Goal: Feedback & Contribution: Submit feedback/report problem

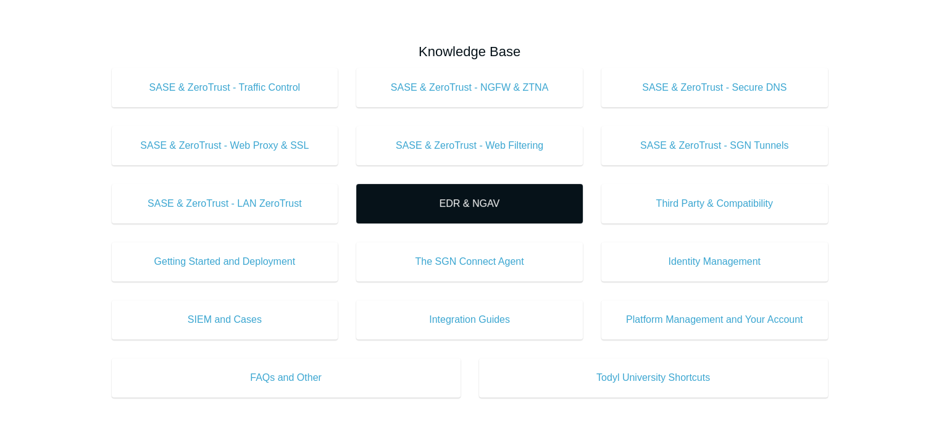
scroll to position [388, 0]
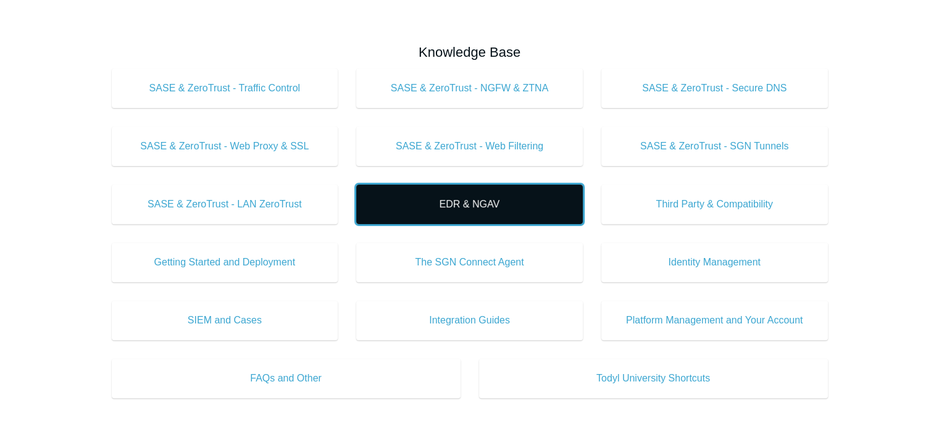
click at [446, 211] on span "EDR & NGAV" at bounding box center [470, 204] width 190 height 15
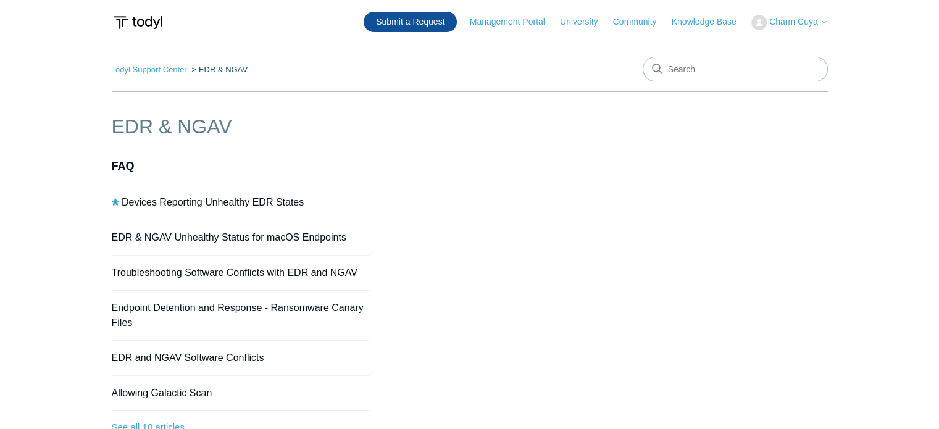
click at [413, 27] on link "Submit a Request" at bounding box center [410, 22] width 93 height 20
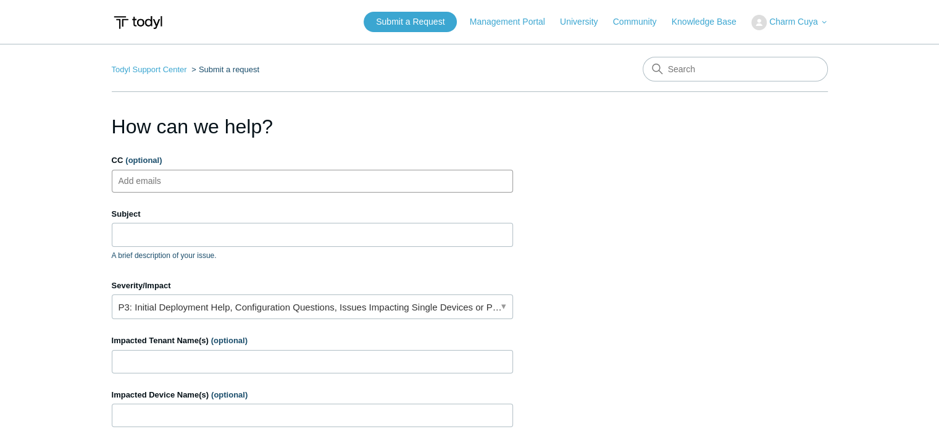
click at [259, 180] on ul "Add emails" at bounding box center [312, 181] width 401 height 23
click at [243, 230] on input "Subject" at bounding box center [312, 234] width 401 height 23
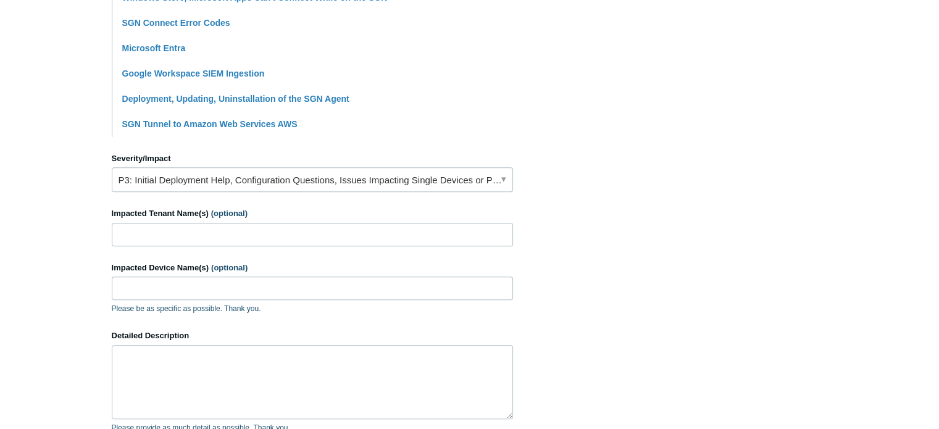
scroll to position [427, 0]
type input "2 computers from Different clients stuck awaiting checkin"
click at [220, 227] on input "Impacted Tenant Name(s) (optional)" at bounding box center [312, 234] width 401 height 23
click at [119, 231] on input "anton coop and Francis S Infurchia" at bounding box center [312, 234] width 401 height 23
click at [146, 228] on input "Anton coop and Francis S Infurchia" at bounding box center [312, 234] width 401 height 23
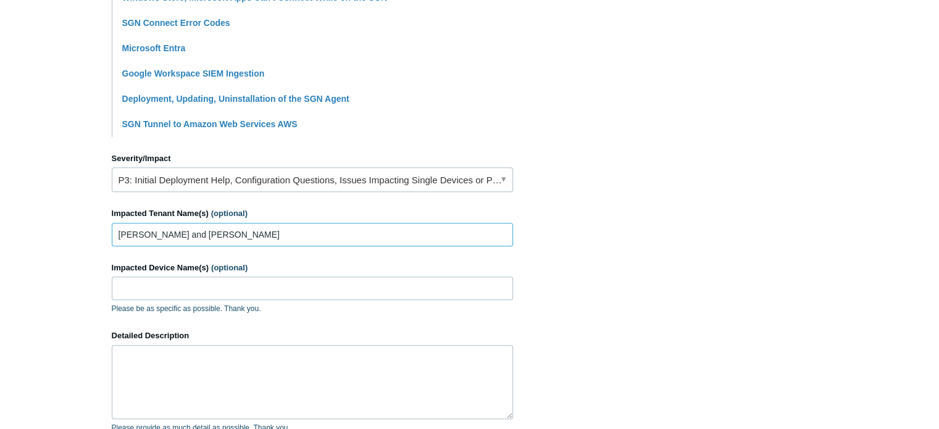
type input "Anton Coop and Francis S Infurchia"
click at [254, 288] on input "Impacted Device Name(s) (optional)" at bounding box center [312, 288] width 401 height 23
paste input "FSILAP15"
type input "Agronomymanager and FSILAP15"
click at [244, 345] on textarea "Detailed Description" at bounding box center [312, 382] width 401 height 74
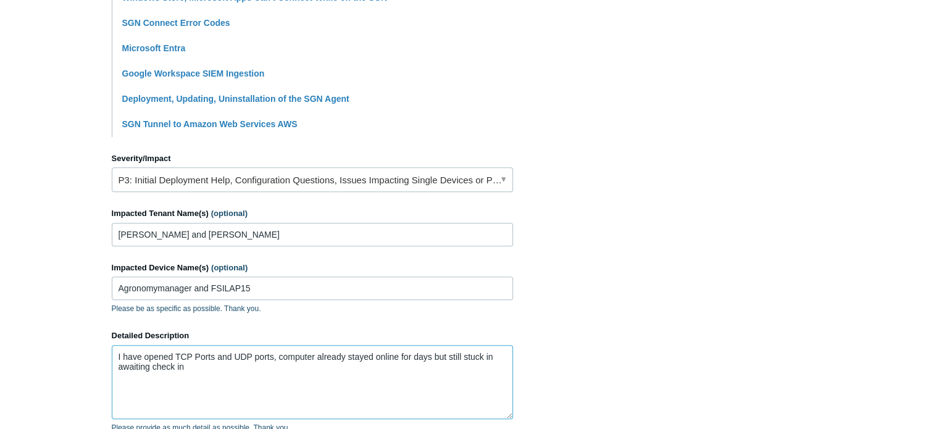
scroll to position [621, 0]
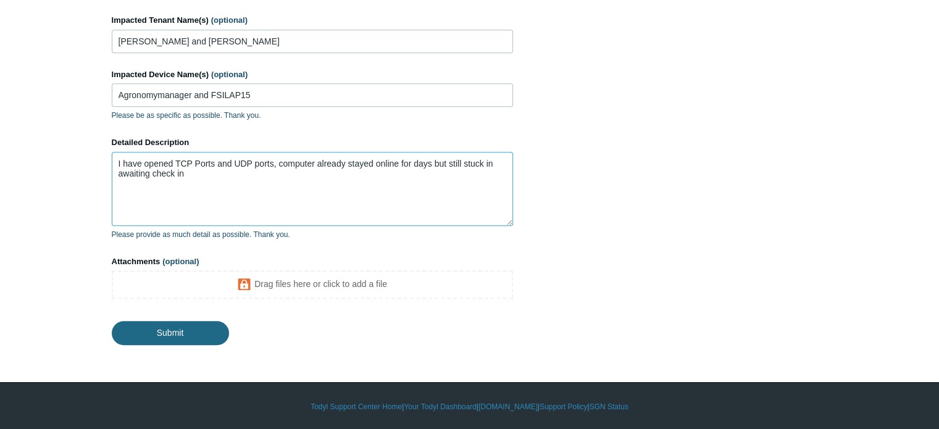
type textarea "I have opened TCP Ports and UDP ports, computer already stayed online for days …"
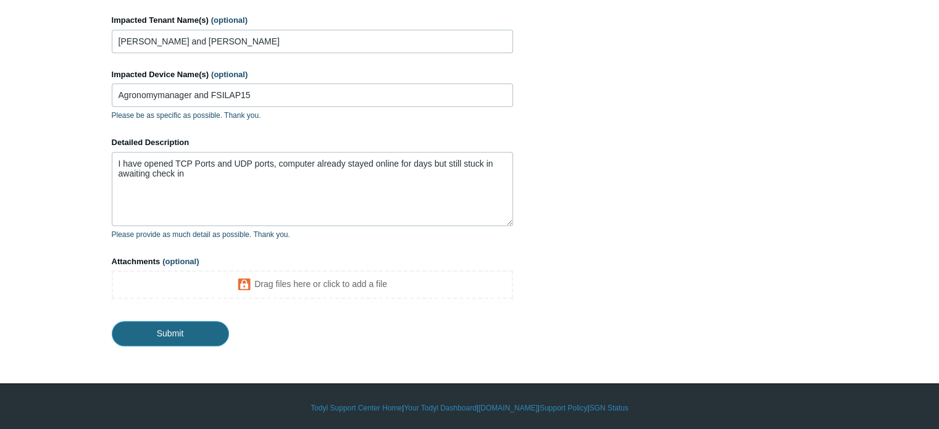
click at [193, 341] on input "Submit" at bounding box center [170, 333] width 117 height 25
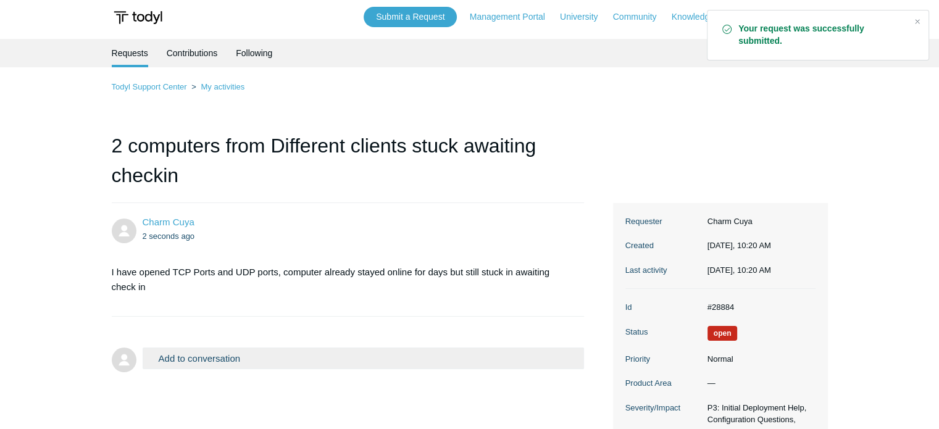
scroll to position [4, 0]
click at [729, 304] on dd "#28884" at bounding box center [758, 308] width 114 height 12
copy dd "28884"
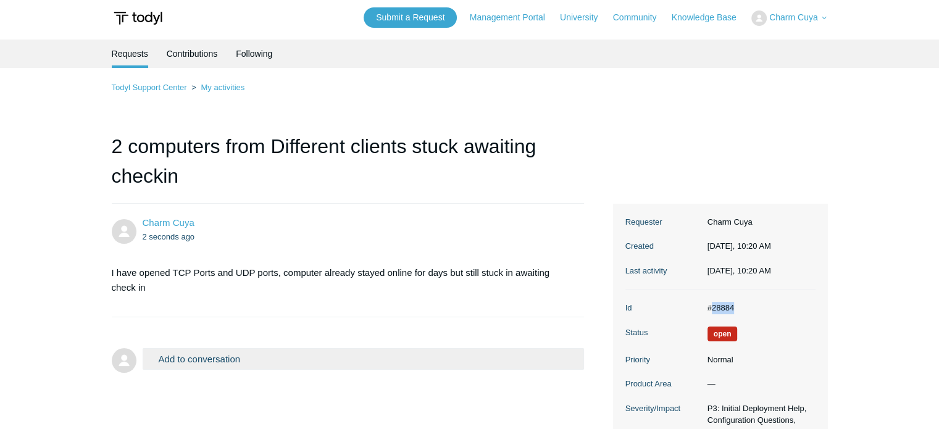
copy dd "28884"
